Goal: Use online tool/utility: Utilize a website feature to perform a specific function

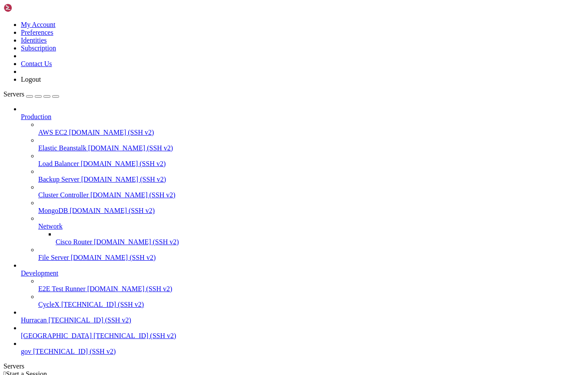
scroll to position [45, 0]
click at [77, 317] on span "[TECHNICAL_ID] (SSH v2)" at bounding box center [90, 320] width 83 height 7
click at [3, 21] on link at bounding box center [3, 21] width 0 height 0
click at [41, 83] on link "Logout" at bounding box center [31, 79] width 20 height 7
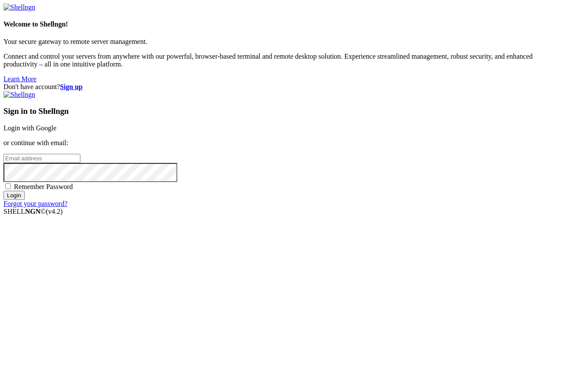
click at [57, 132] on link "Login with Google" at bounding box center [29, 127] width 53 height 7
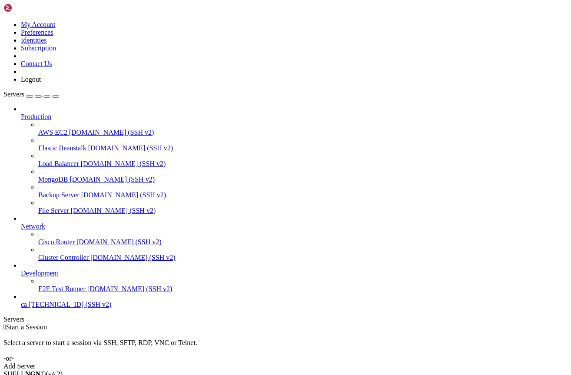
click at [67, 308] on span "[TECHNICAL_ID] (SSH v2)" at bounding box center [70, 304] width 83 height 7
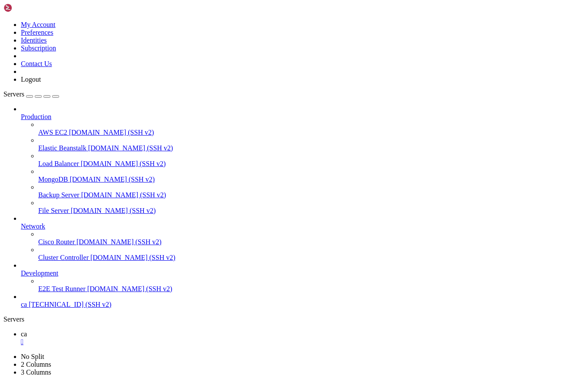
drag, startPoint x: 360, startPoint y: 600, endPoint x: 353, endPoint y: 606, distance: 9.0
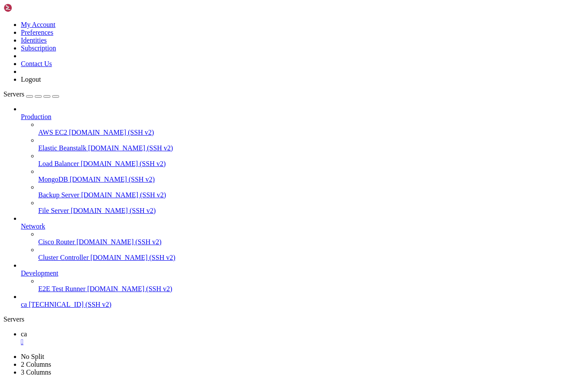
drag, startPoint x: 172, startPoint y: 621, endPoint x: 186, endPoint y: 582, distance: 41.4
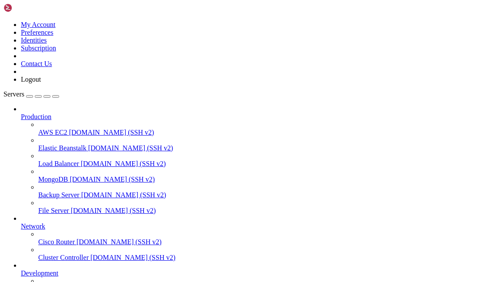
scroll to position [33, 0]
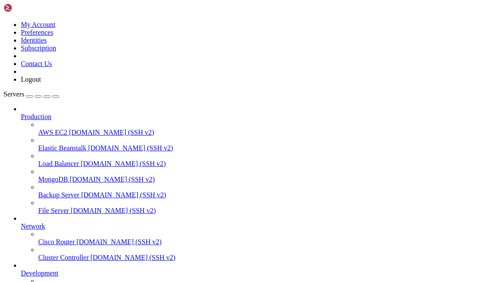
scroll to position [12252, 0]
